Goal: Register for event/course

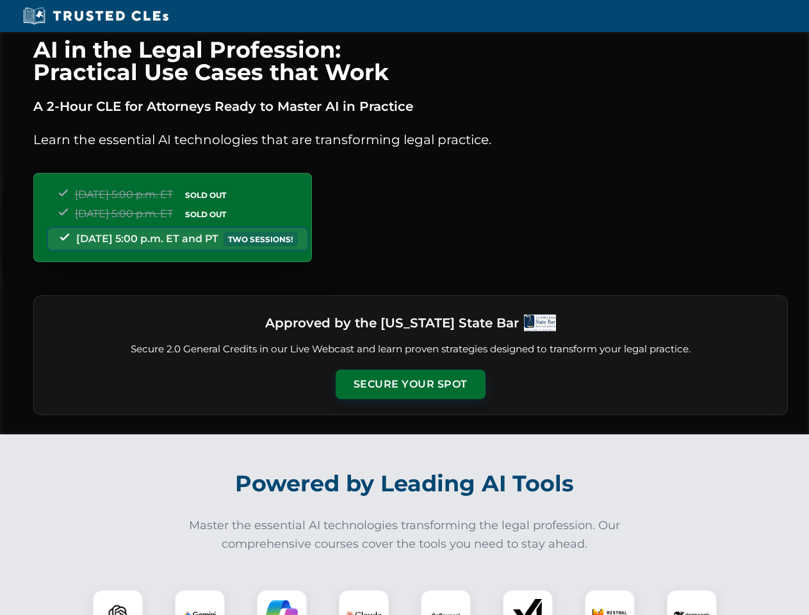
click at [410, 384] on button "Secure Your Spot" at bounding box center [411, 384] width 150 height 29
click at [118, 602] on img at bounding box center [117, 615] width 37 height 37
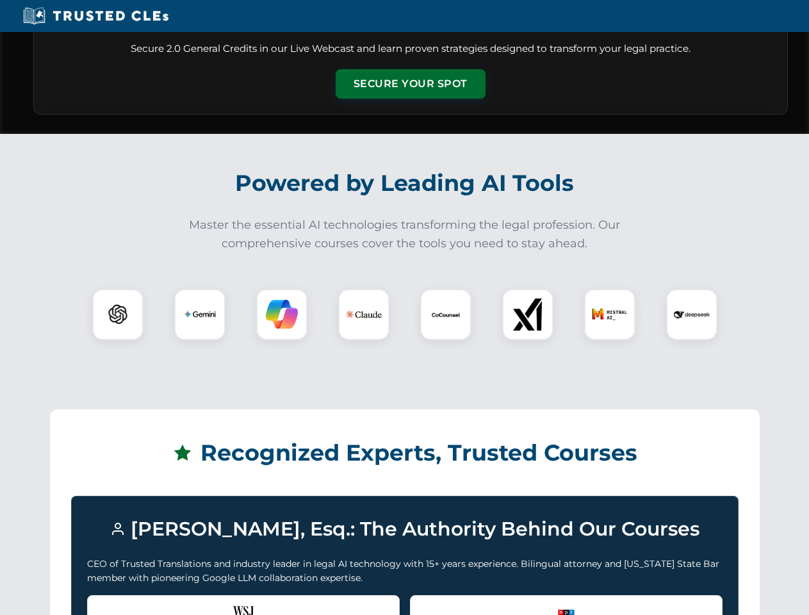
click at [200, 602] on div "Recognized by the WSJ [PERSON_NAME] was featured for his expertise in AI legal …" at bounding box center [243, 620] width 313 height 51
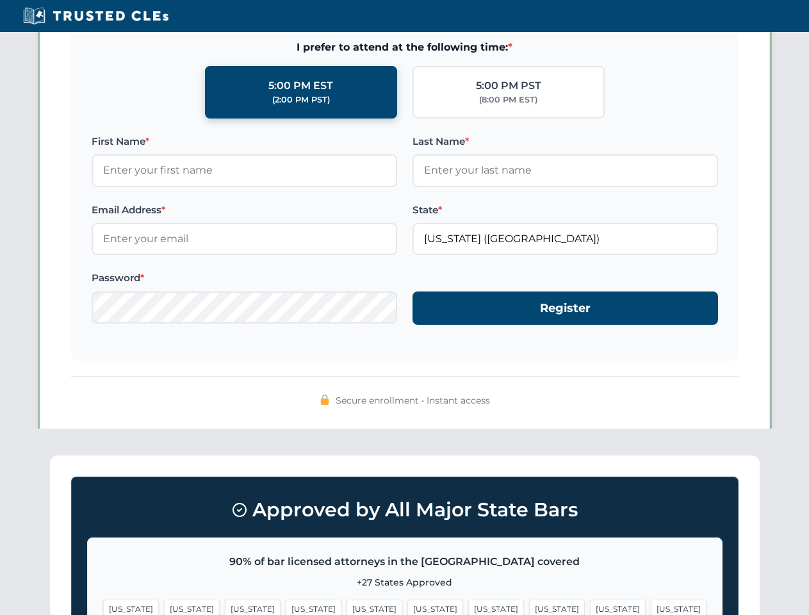
click at [468, 602] on span "[US_STATE]" at bounding box center [496, 609] width 56 height 19
click at [590, 602] on span "[US_STATE]" at bounding box center [618, 609] width 56 height 19
